Goal: Navigation & Orientation: Go to known website

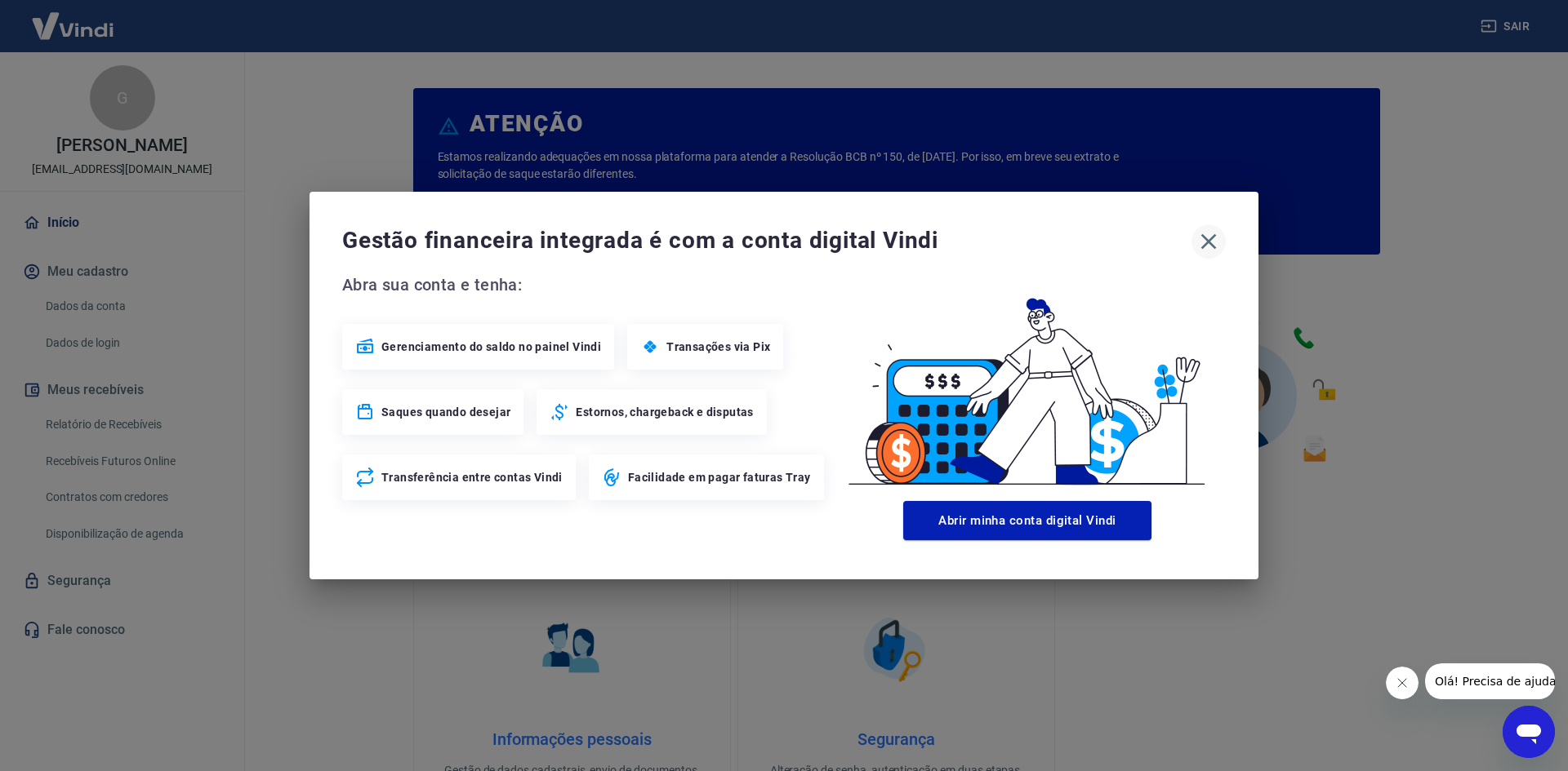
click at [1204, 258] on button "button" at bounding box center [1209, 242] width 34 height 34
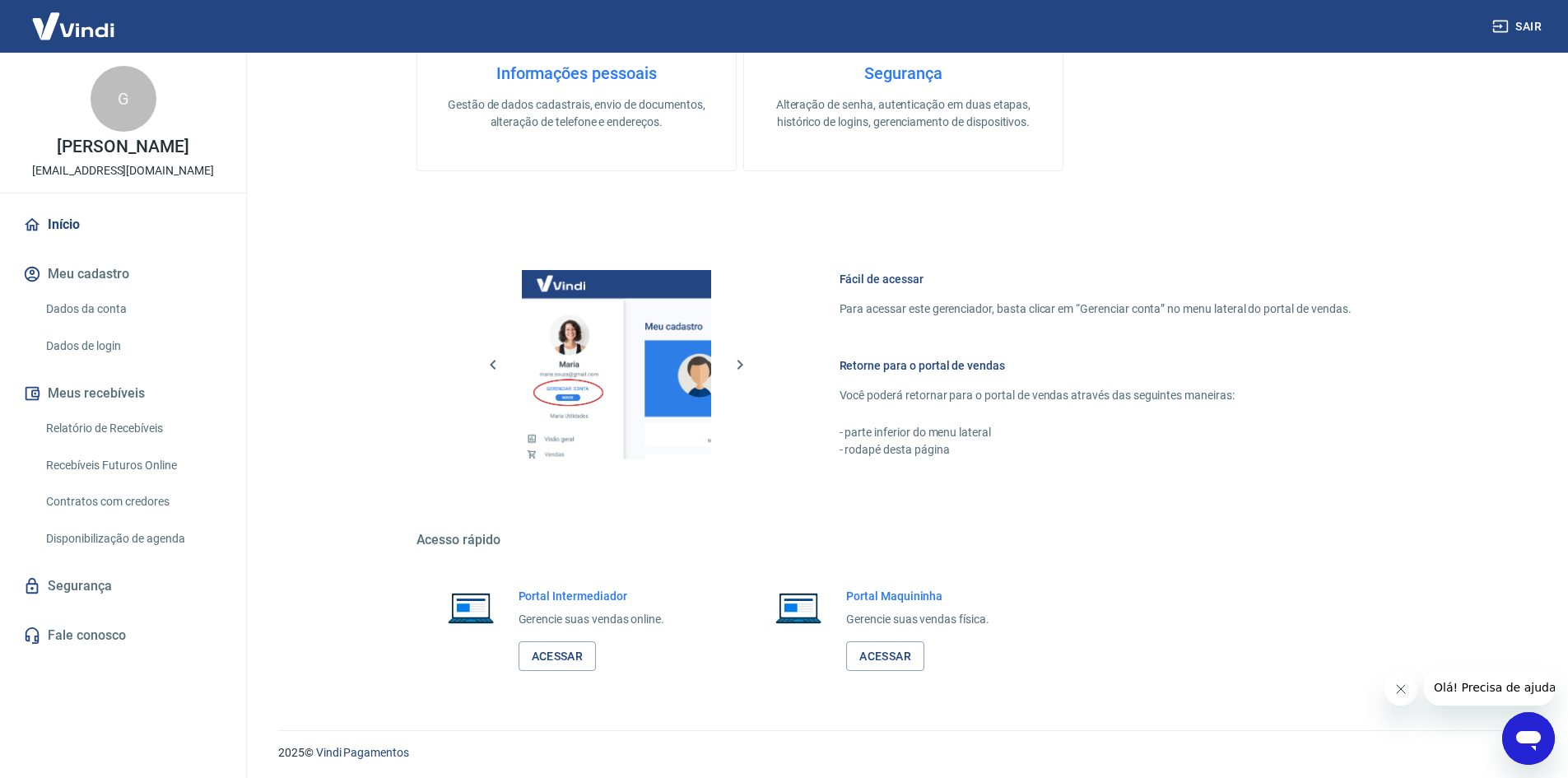
scroll to position [676, 0]
click at [575, 652] on link "Acessar" at bounding box center [558, 653] width 78 height 30
